Goal: Information Seeking & Learning: Check status

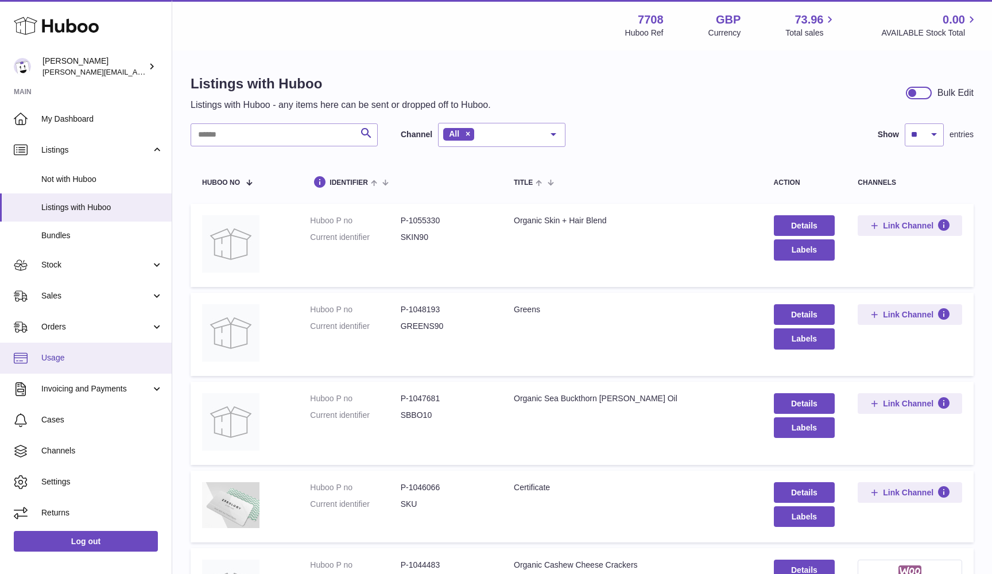
click at [69, 349] on link "Usage" at bounding box center [86, 358] width 172 height 31
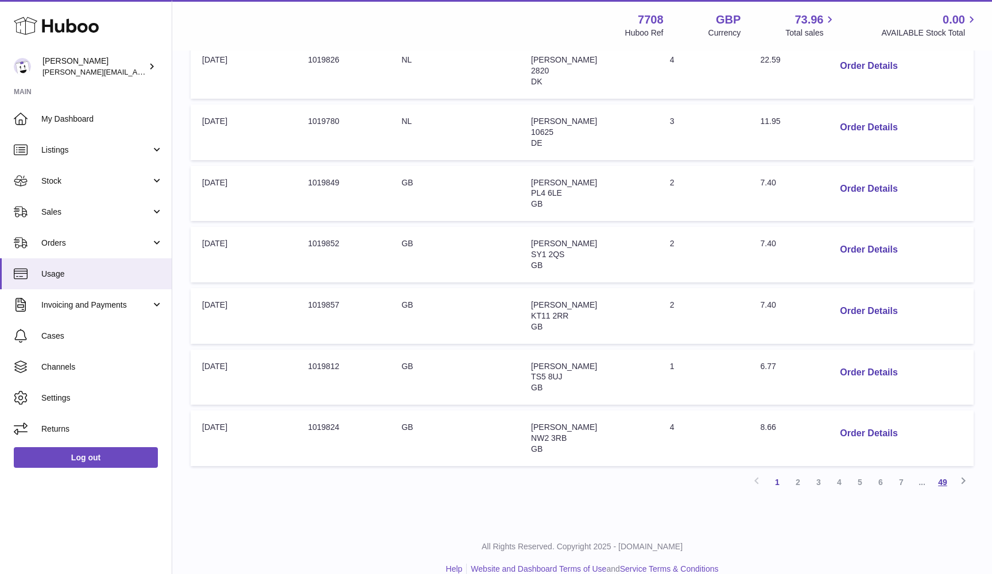
click at [942, 472] on link "49" at bounding box center [943, 482] width 21 height 21
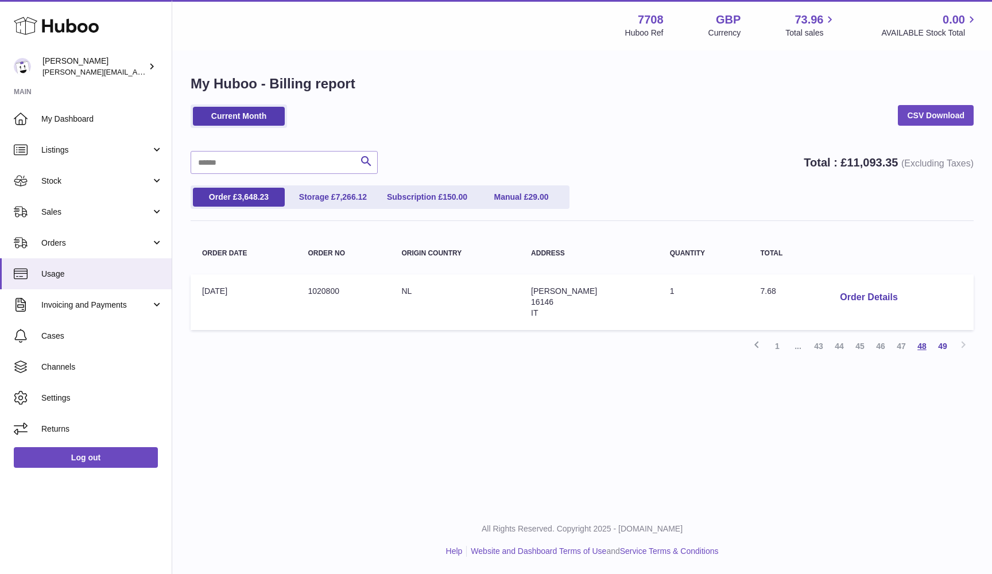
click at [922, 343] on link "48" at bounding box center [922, 346] width 21 height 21
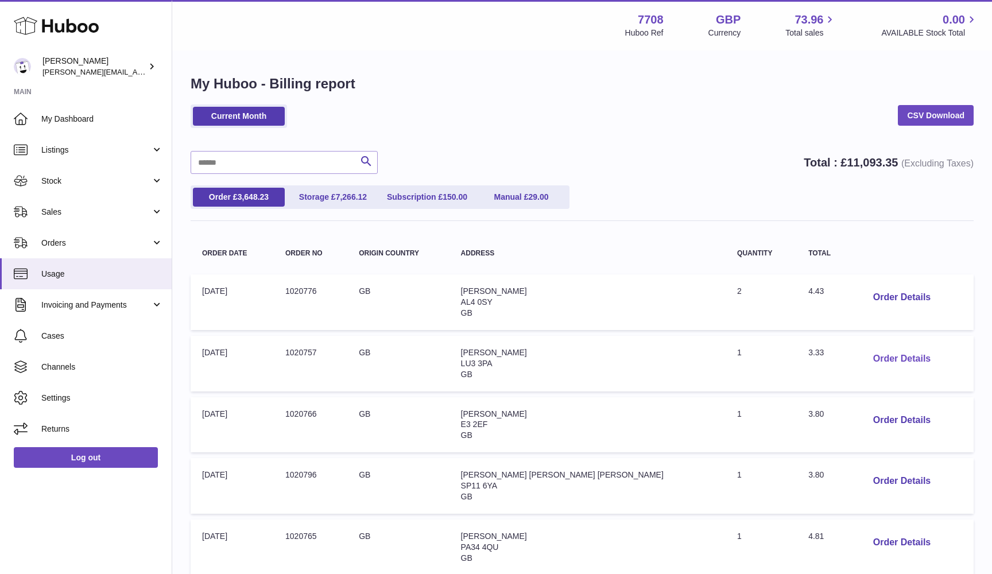
click at [881, 358] on button "Order Details" at bounding box center [902, 359] width 76 height 24
click at [881, 358] on div at bounding box center [496, 287] width 992 height 574
click at [864, 412] on button "Order Details" at bounding box center [902, 421] width 76 height 24
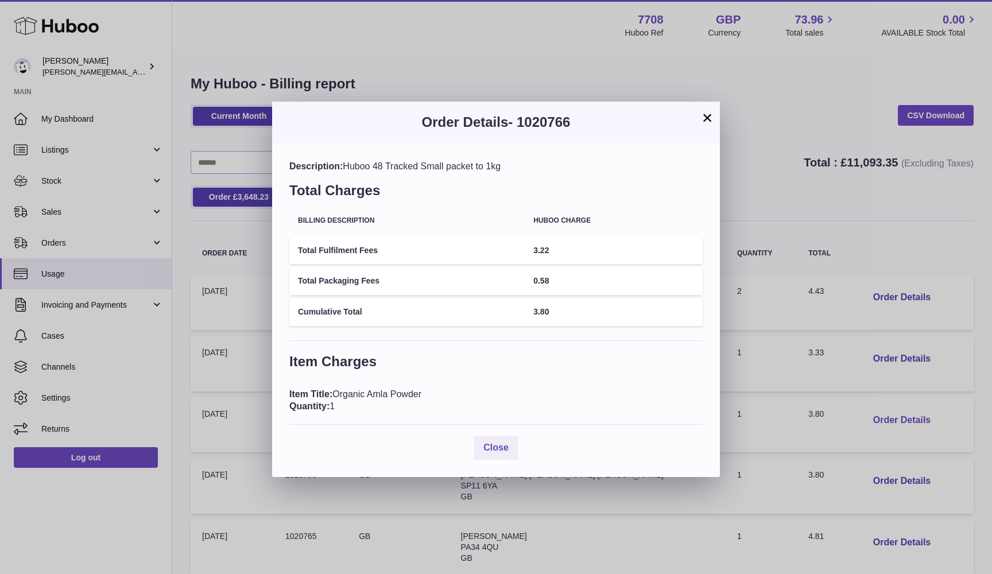
click at [864, 412] on div "× Order Details - 1020766 Description: Huboo 48 Tracked Small packet to 1kg Tot…" at bounding box center [496, 287] width 992 height 574
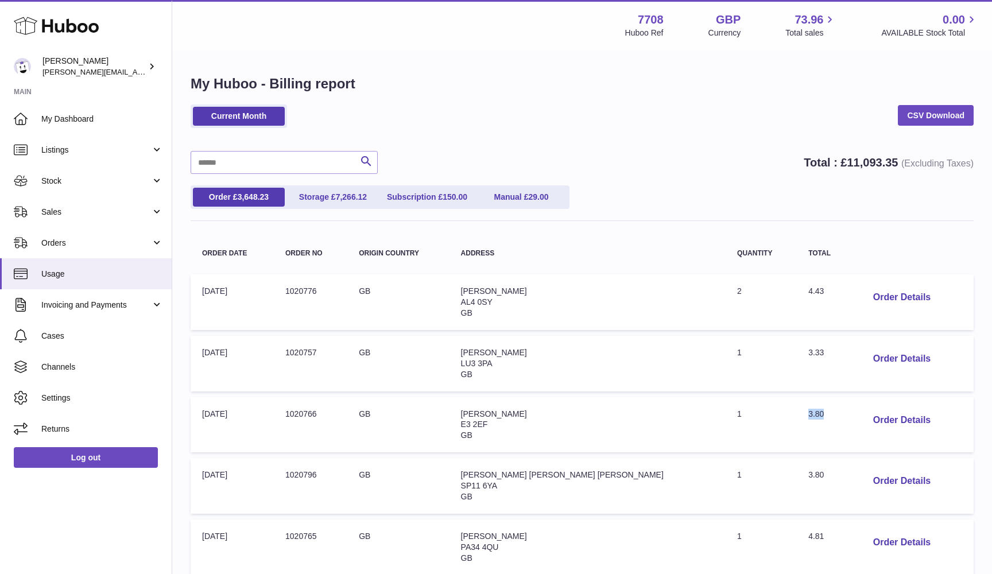
drag, startPoint x: 775, startPoint y: 408, endPoint x: 814, endPoint y: 408, distance: 39.6
click at [814, 408] on td "Total: 3.80" at bounding box center [825, 425] width 56 height 56
